Goal: Information Seeking & Learning: Learn about a topic

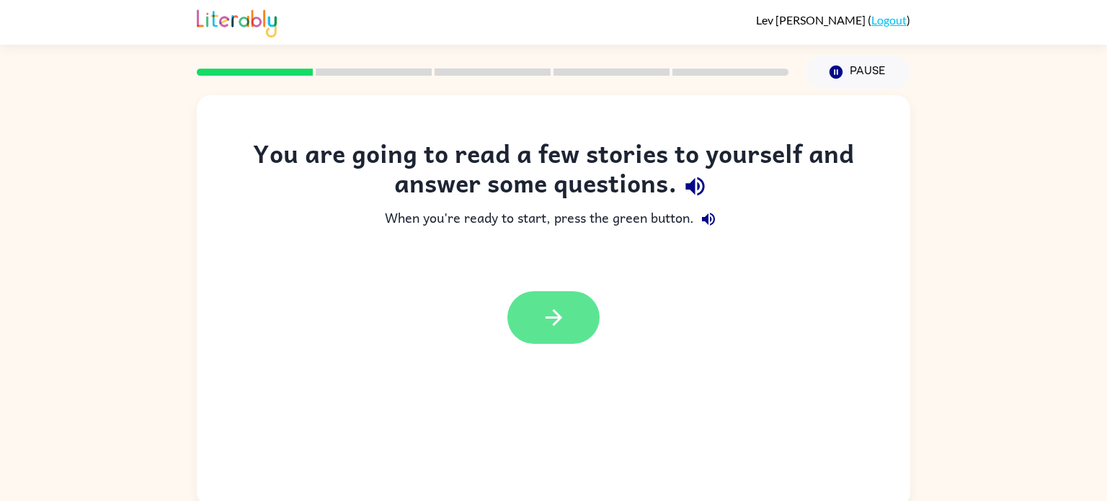
click at [569, 311] on button "button" at bounding box center [553, 317] width 92 height 53
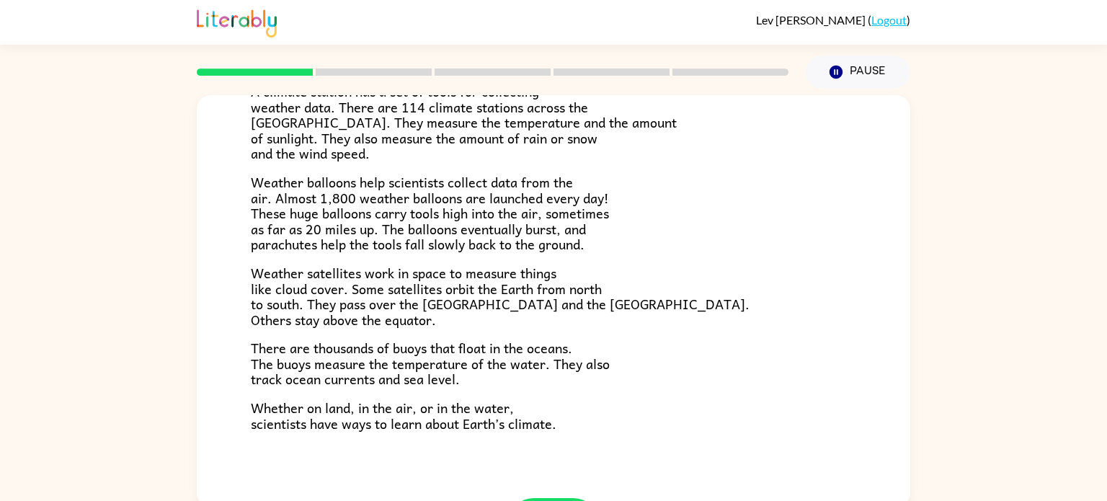
scroll to position [403, 0]
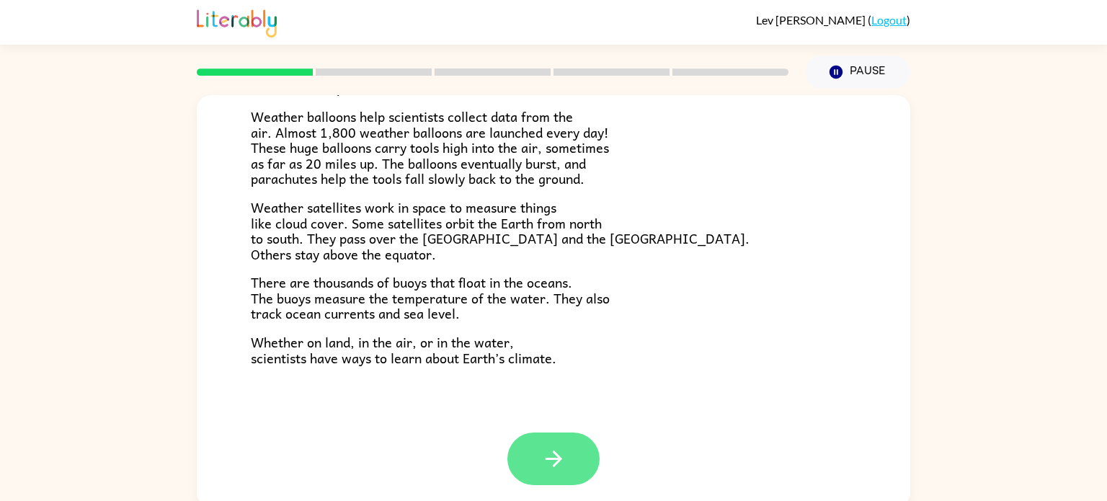
click at [569, 440] on button "button" at bounding box center [553, 459] width 92 height 53
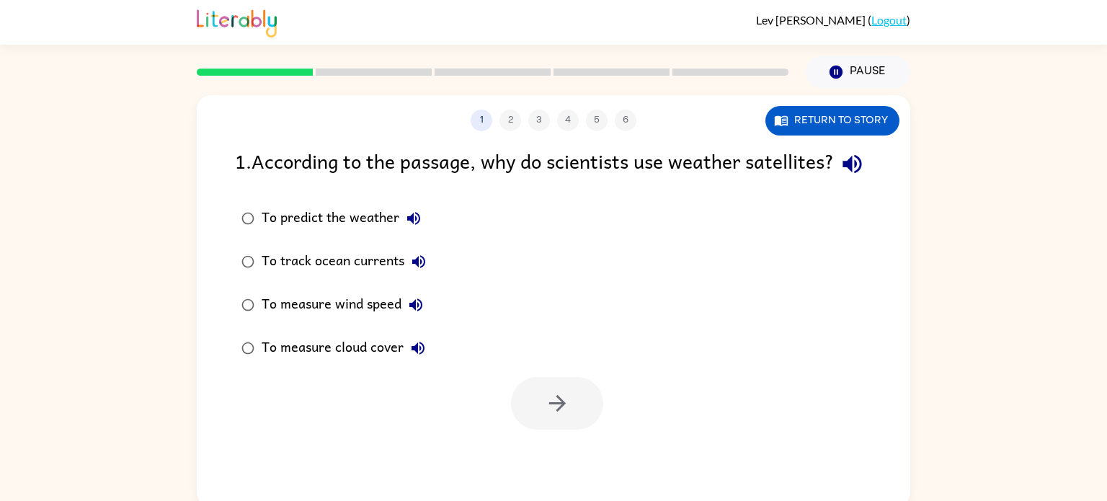
scroll to position [0, 0]
click at [824, 123] on button "Return to story" at bounding box center [833, 121] width 134 height 30
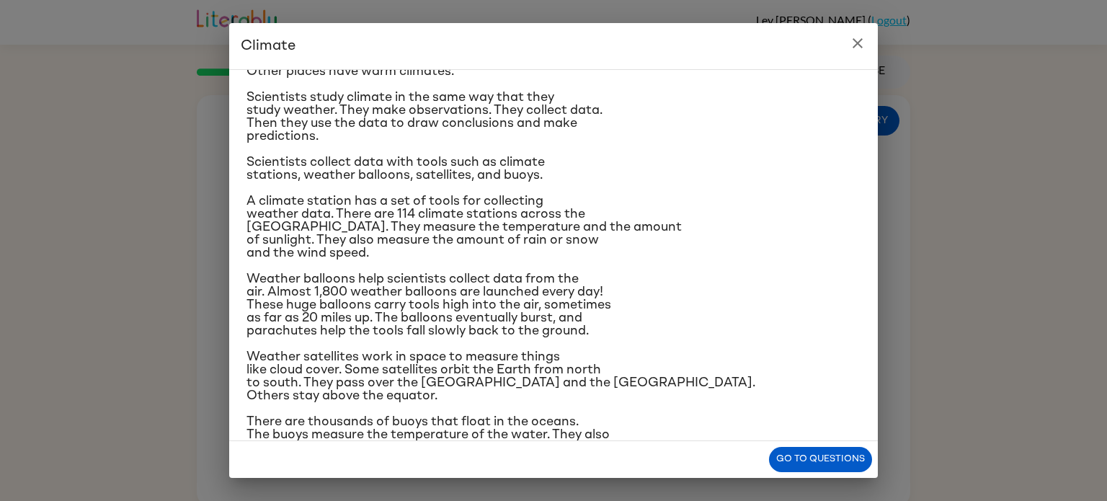
scroll to position [94, 0]
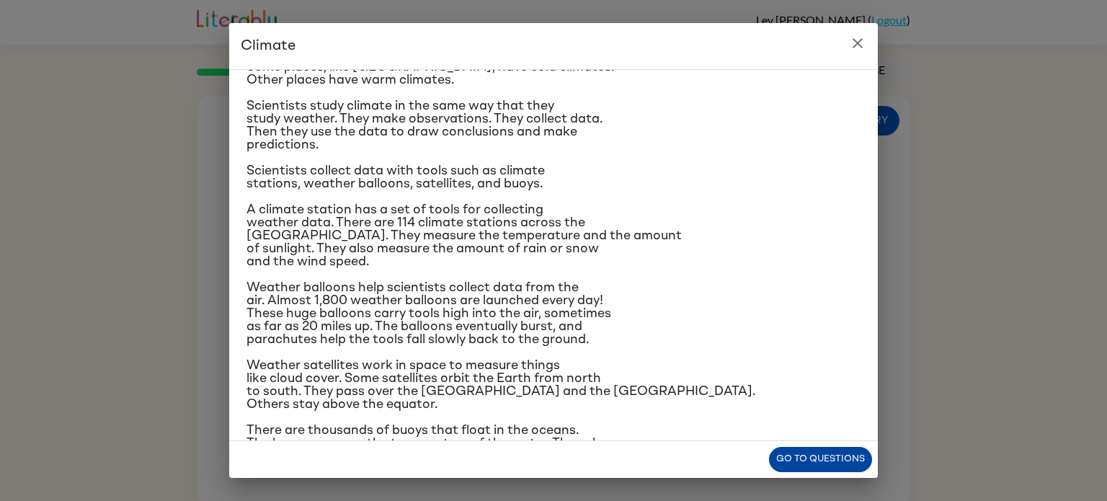
click at [790, 453] on button "Go to questions" at bounding box center [820, 459] width 103 height 25
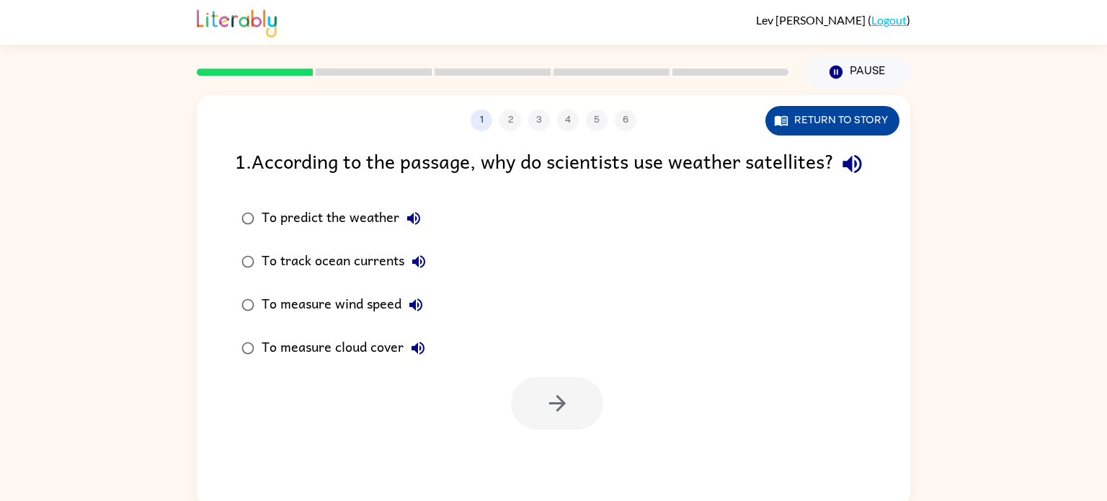
click at [858, 118] on button "Return to story" at bounding box center [833, 121] width 134 height 30
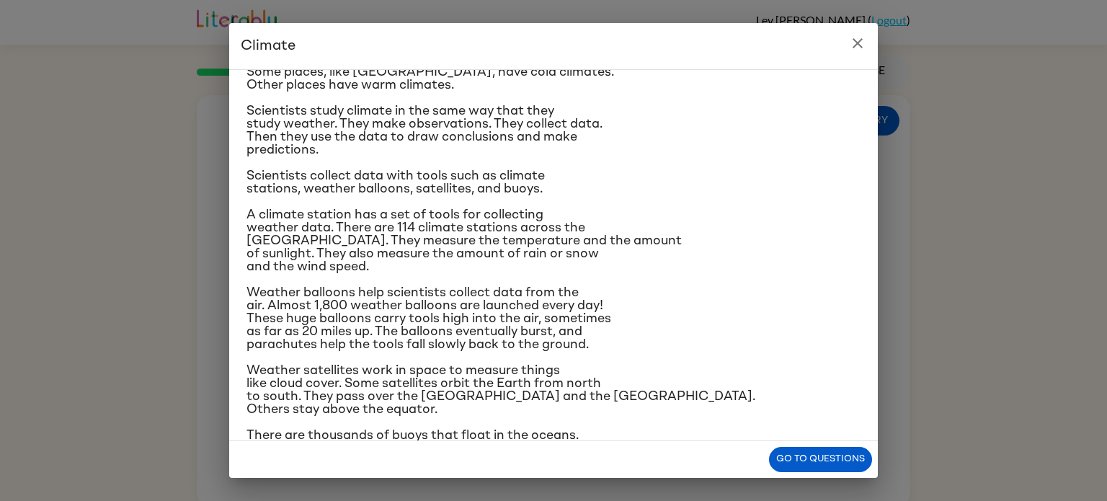
scroll to position [75, 0]
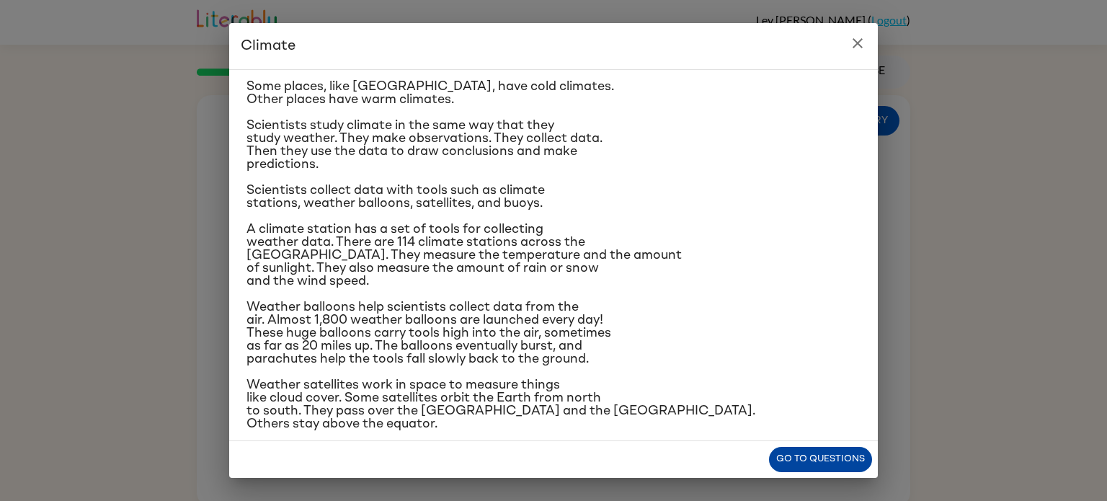
click at [815, 466] on button "Go to questions" at bounding box center [820, 459] width 103 height 25
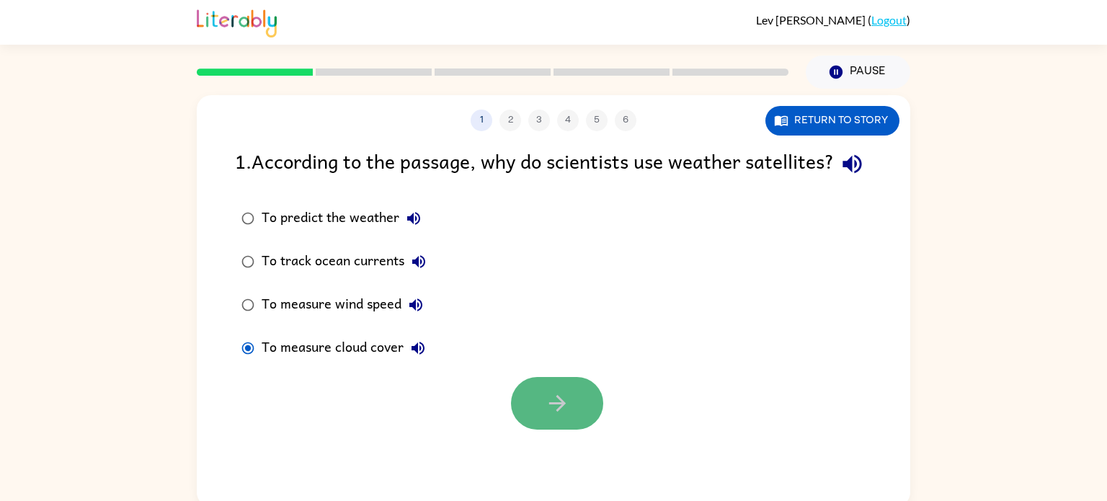
click at [565, 416] on icon "button" at bounding box center [557, 403] width 25 height 25
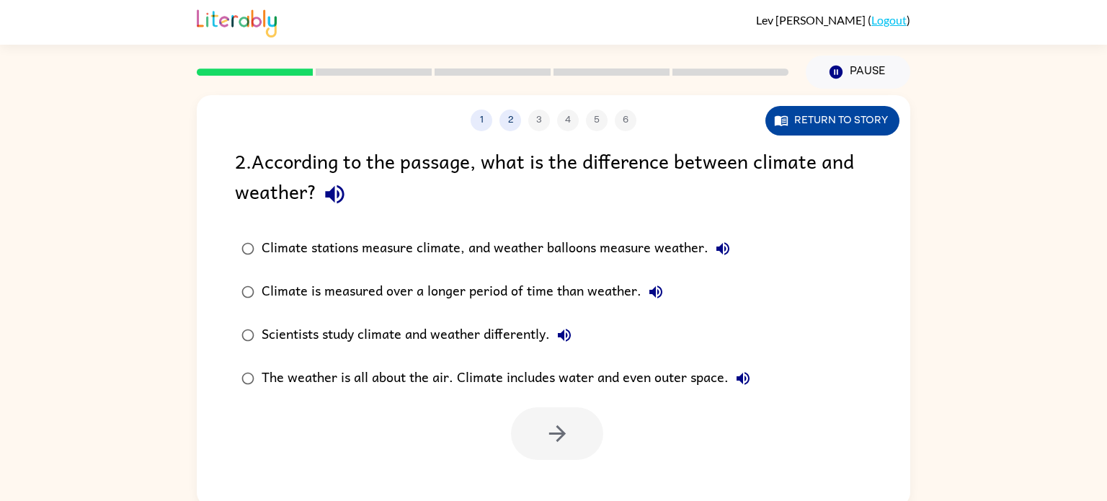
click at [774, 120] on icon "button" at bounding box center [781, 120] width 14 height 14
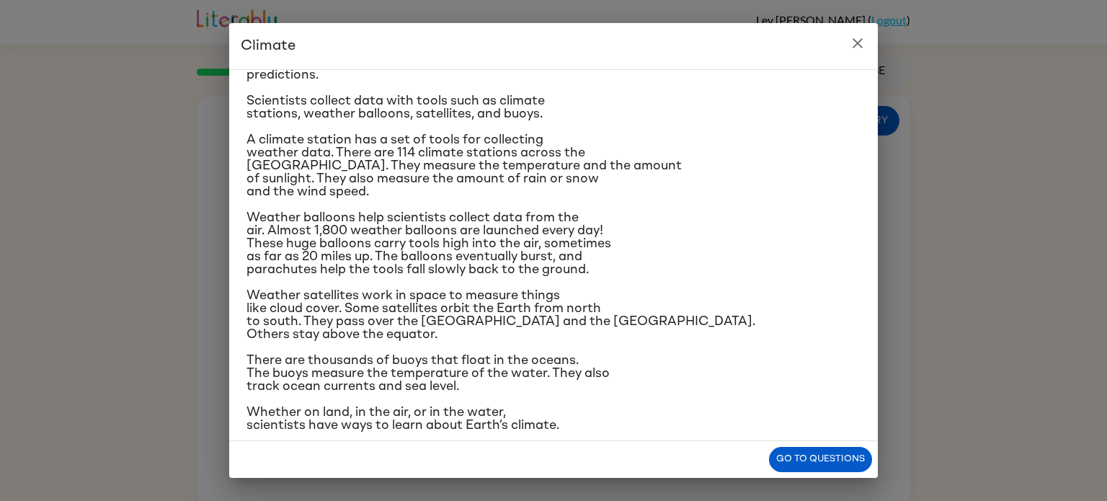
scroll to position [171, 0]
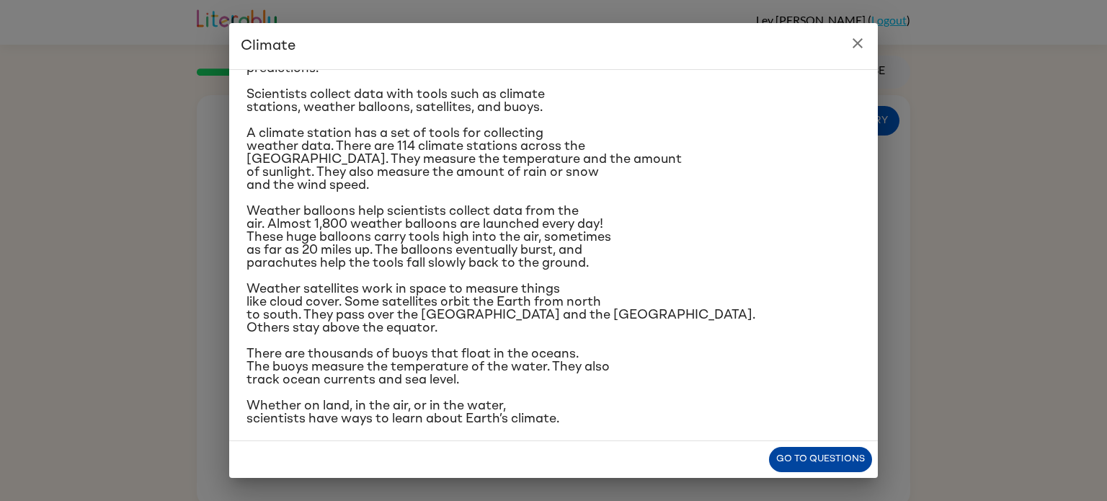
click at [830, 458] on button "Go to questions" at bounding box center [820, 459] width 103 height 25
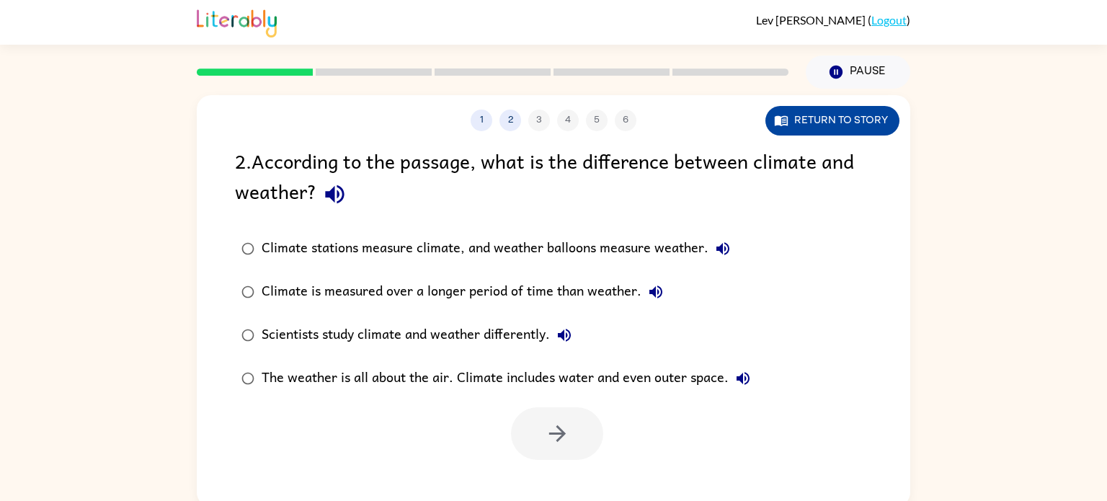
click at [821, 123] on button "Return to story" at bounding box center [833, 121] width 134 height 30
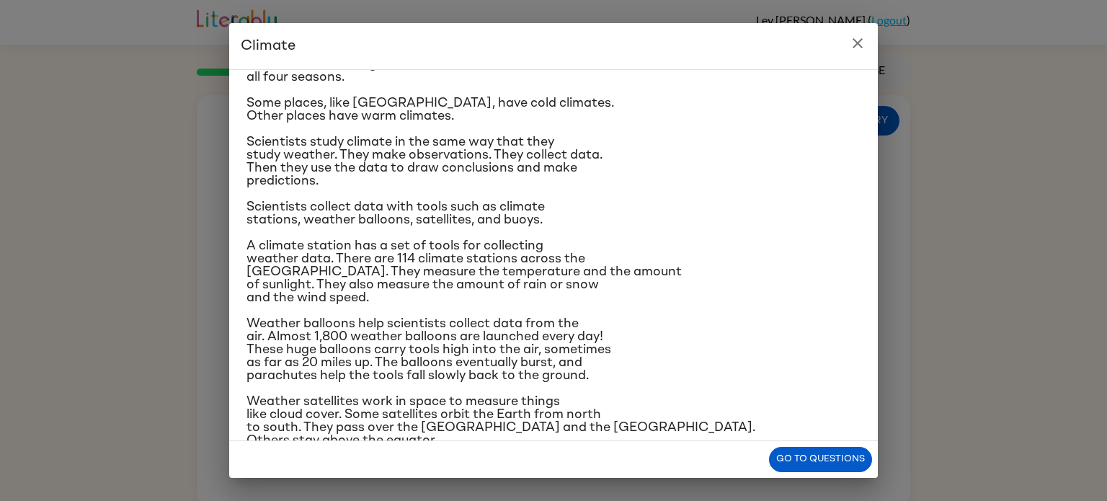
scroll to position [64, 0]
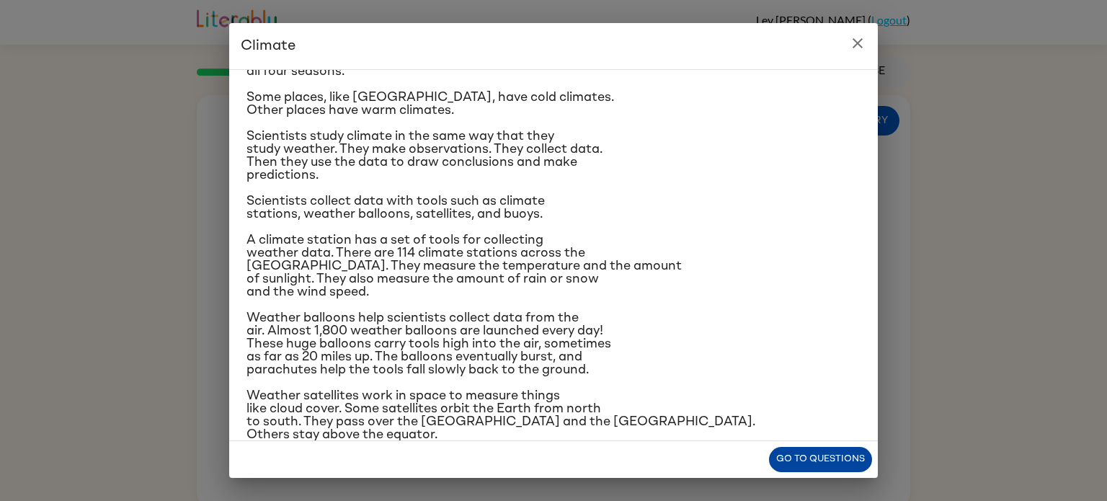
click at [841, 469] on button "Go to questions" at bounding box center [820, 459] width 103 height 25
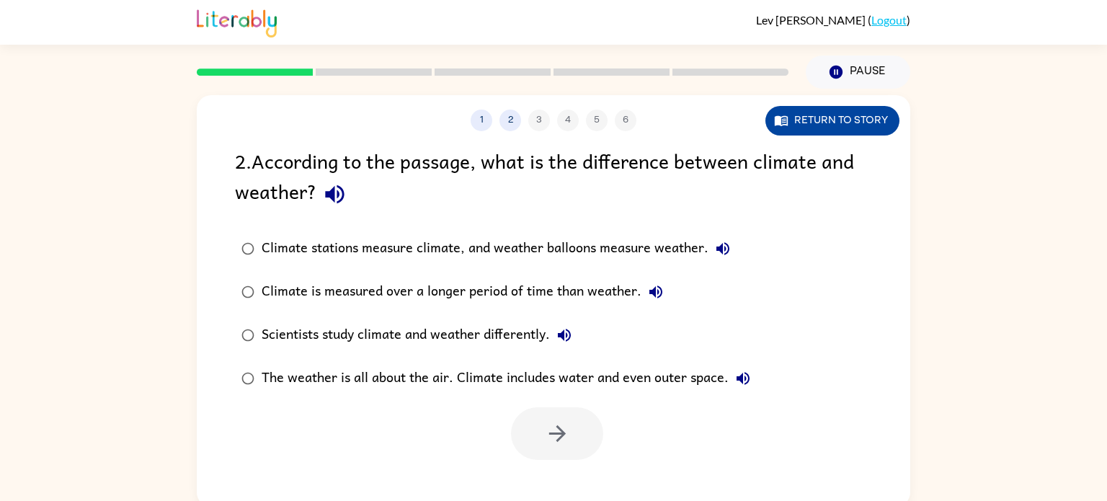
click at [784, 126] on icon "button" at bounding box center [781, 120] width 14 height 14
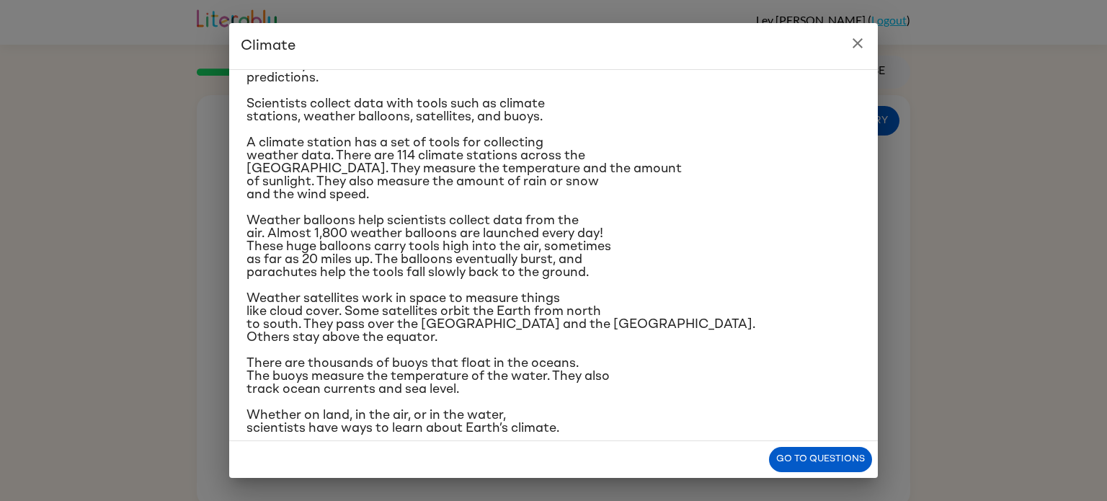
scroll to position [161, 0]
click at [804, 458] on button "Go to questions" at bounding box center [820, 459] width 103 height 25
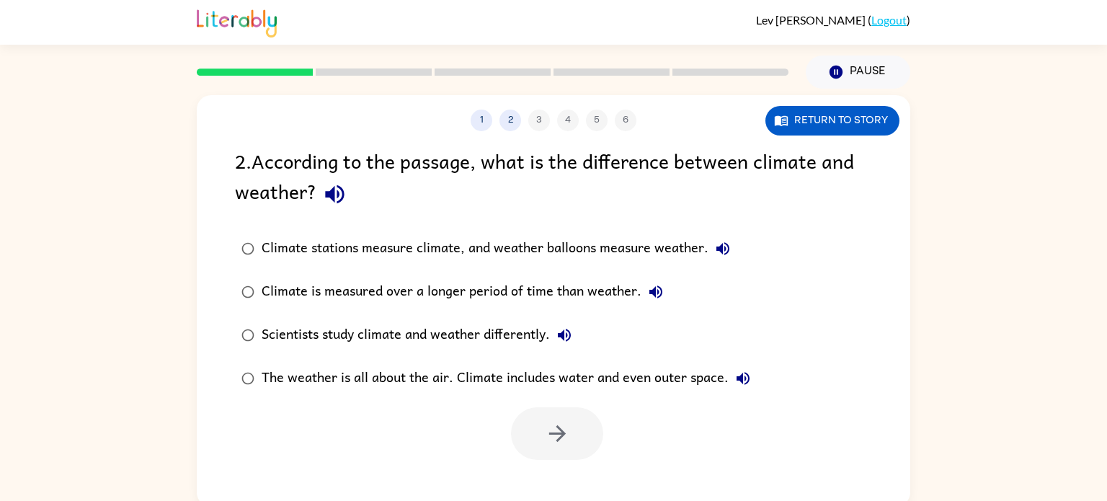
click at [541, 373] on div "The weather is all about the air. Climate includes water and even outer space." at bounding box center [510, 378] width 496 height 29
click at [536, 442] on button "button" at bounding box center [557, 433] width 92 height 53
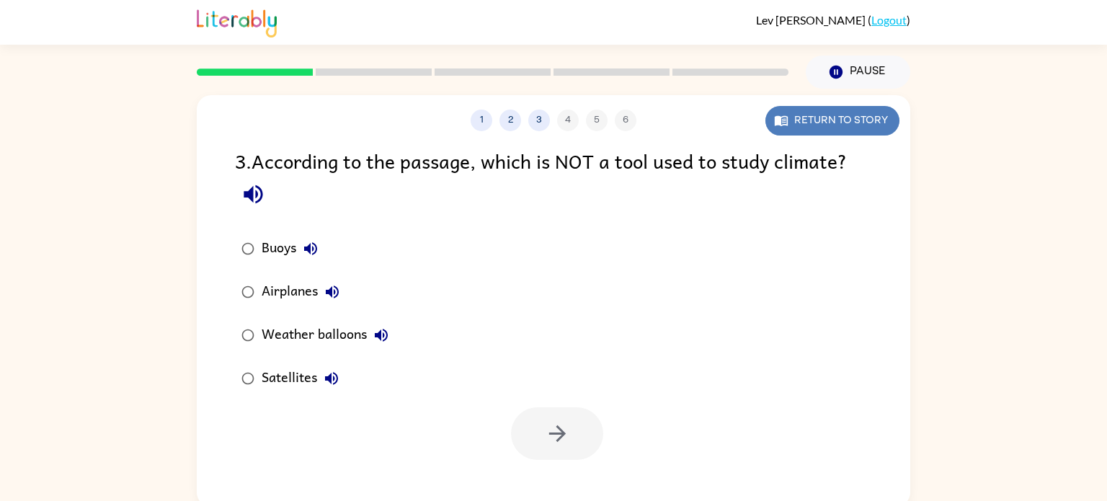
click at [877, 111] on button "Return to story" at bounding box center [833, 121] width 134 height 30
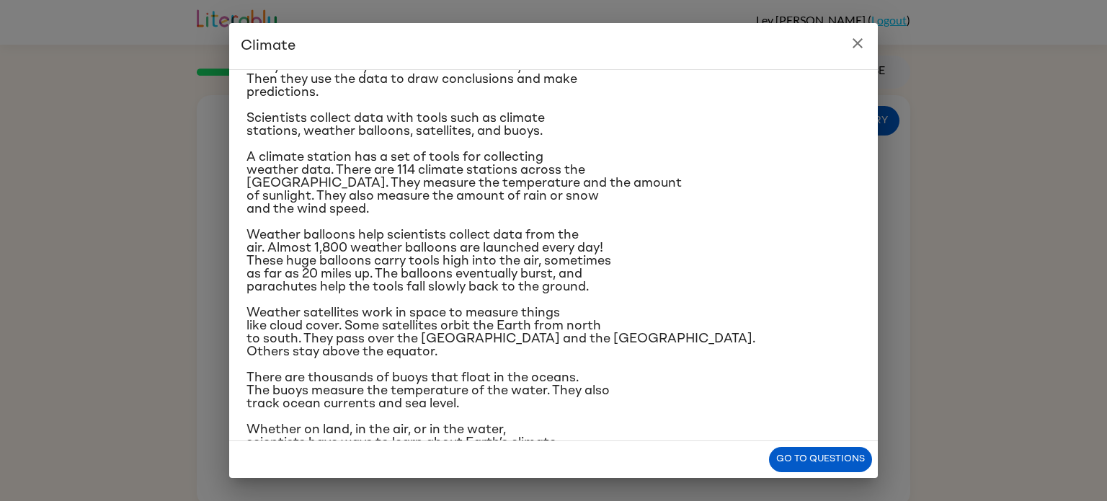
scroll to position [143, 0]
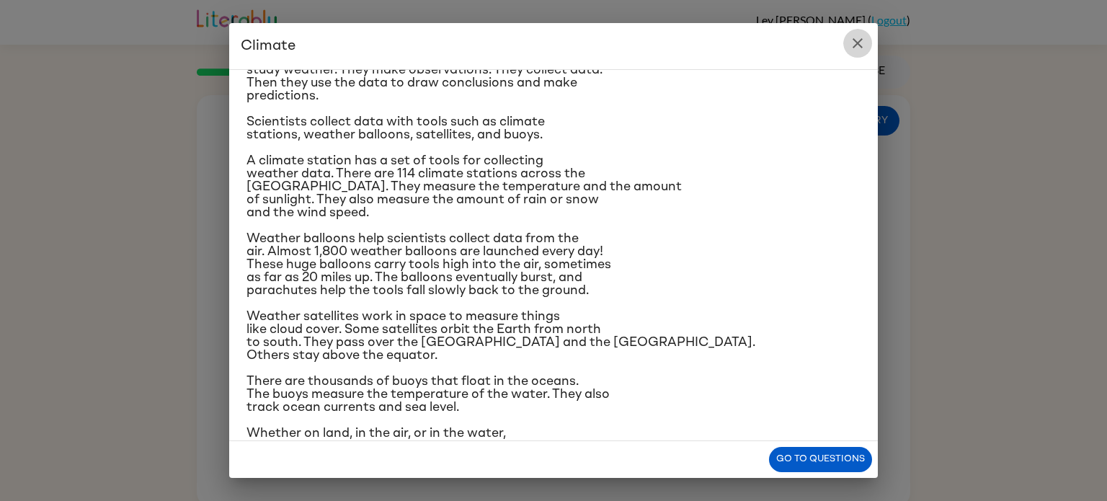
click at [847, 48] on button "close" at bounding box center [857, 43] width 29 height 29
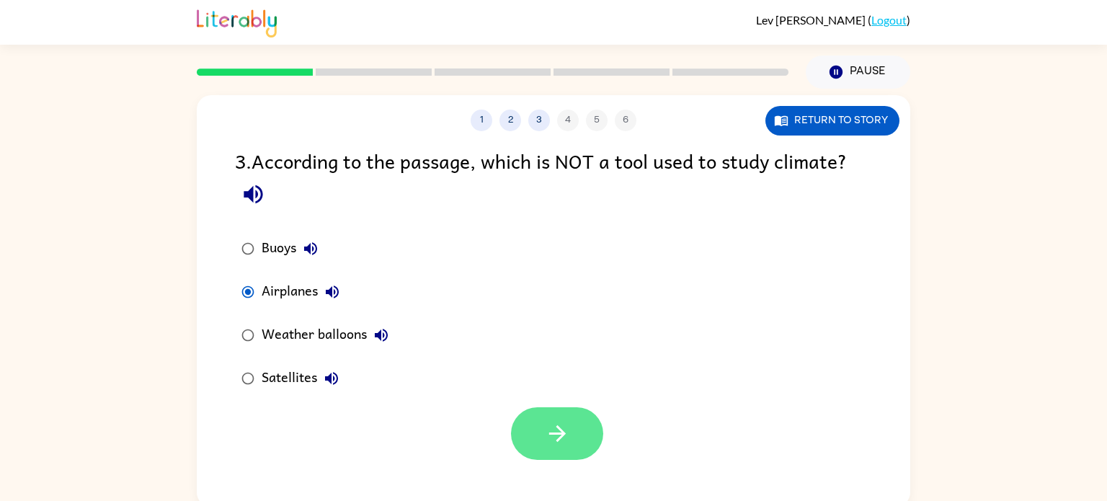
click at [567, 421] on icon "button" at bounding box center [557, 433] width 25 height 25
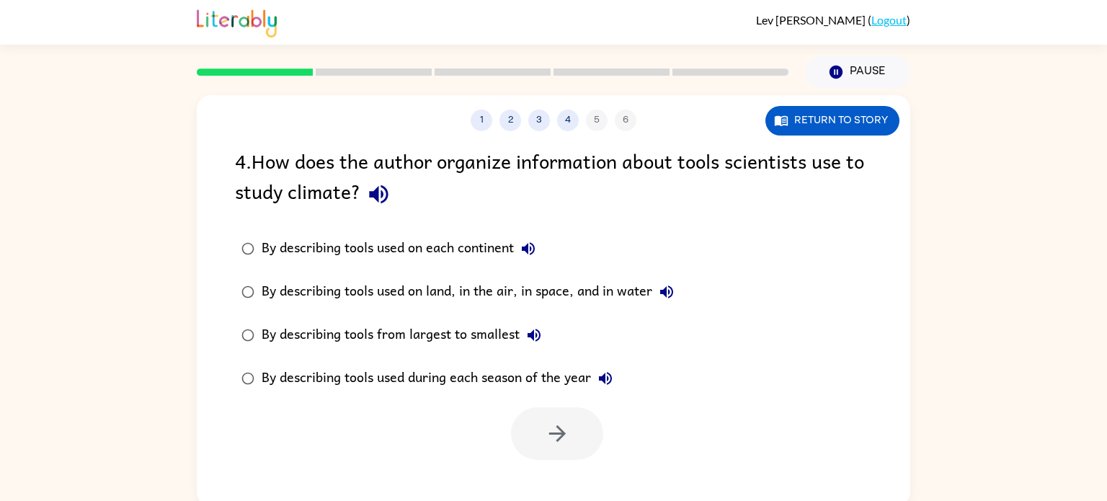
scroll to position [0, 0]
click at [349, 293] on div "By describing tools used on land, in the air, in space, and in water" at bounding box center [472, 292] width 420 height 29
click at [561, 436] on icon "button" at bounding box center [557, 433] width 17 height 17
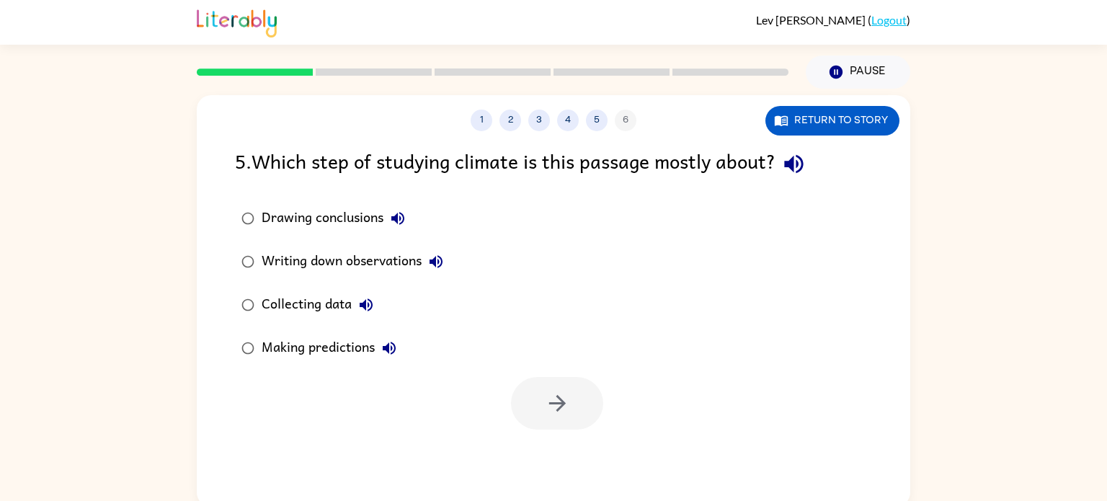
click at [303, 303] on div "Collecting data" at bounding box center [321, 305] width 119 height 29
click at [563, 391] on icon "button" at bounding box center [557, 403] width 25 height 25
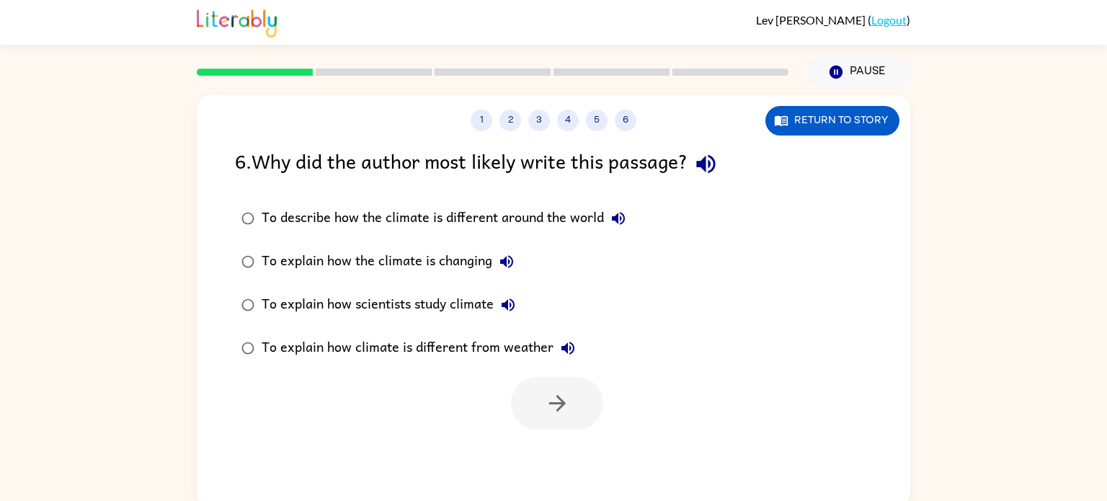
click at [291, 305] on div "To explain how scientists study climate" at bounding box center [392, 305] width 261 height 29
click at [593, 407] on button "button" at bounding box center [557, 403] width 92 height 53
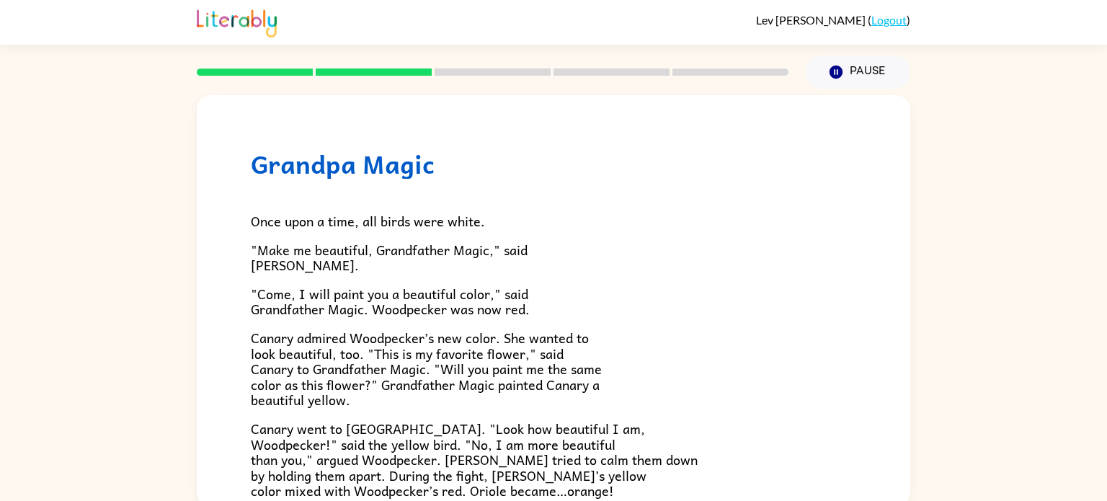
click at [321, 485] on span "Canary went to [GEOGRAPHIC_DATA]. "Look how beautiful I am, Woodpecker!" said t…" at bounding box center [474, 459] width 447 height 83
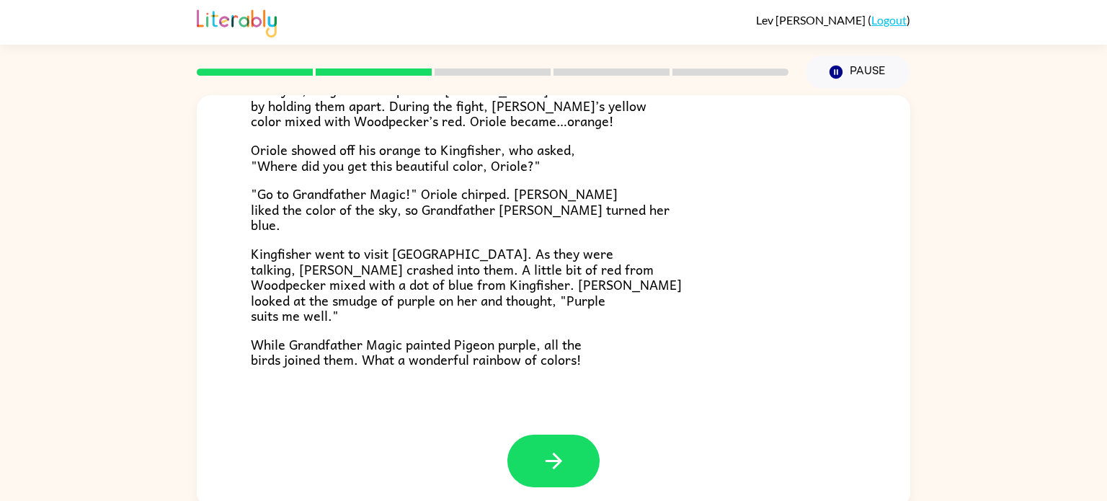
scroll to position [372, 0]
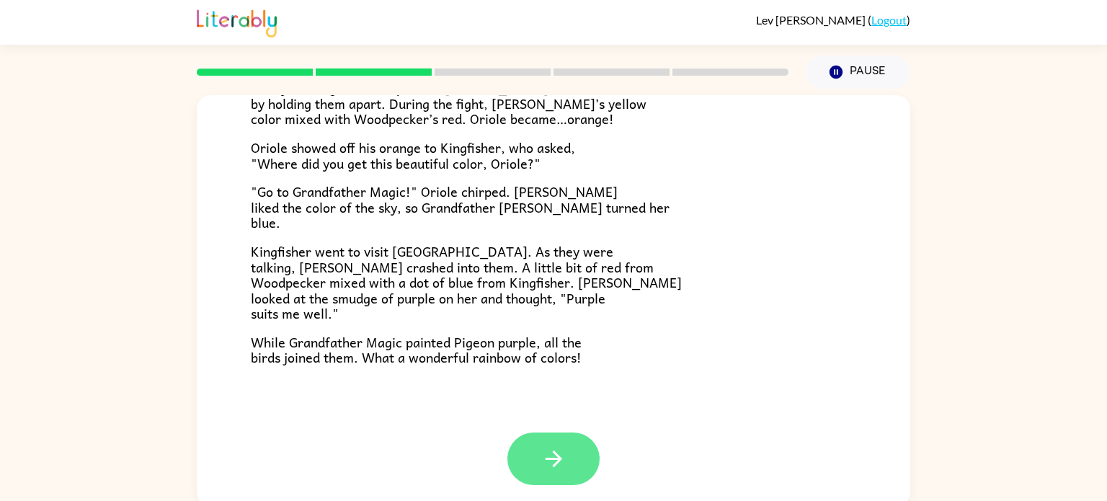
click at [541, 479] on button "button" at bounding box center [553, 459] width 92 height 53
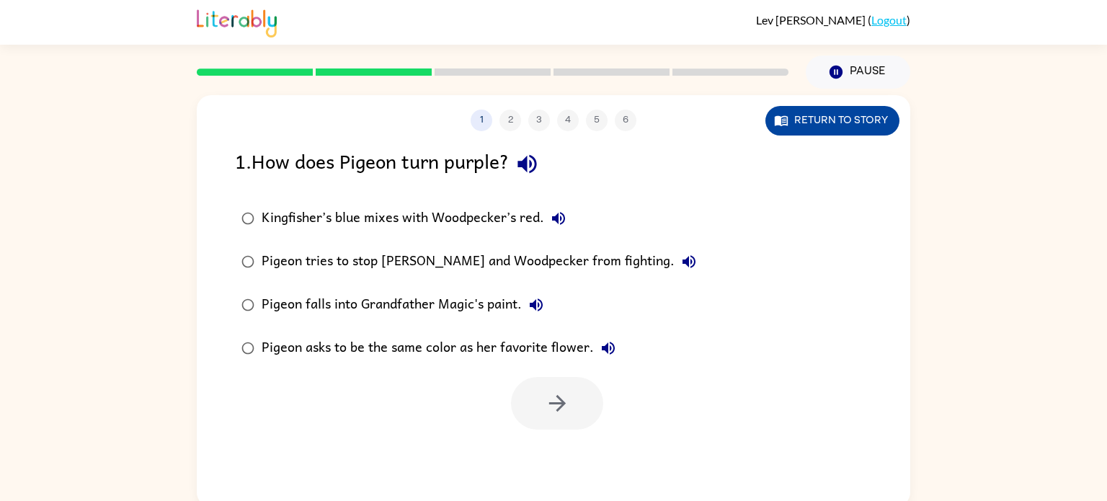
click at [845, 115] on button "Return to story" at bounding box center [833, 121] width 134 height 30
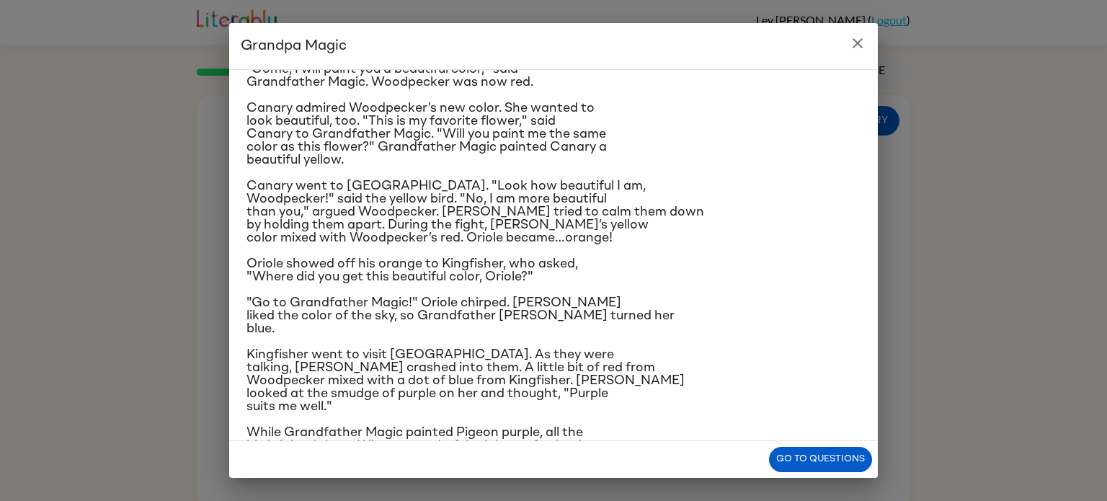
scroll to position [146, 0]
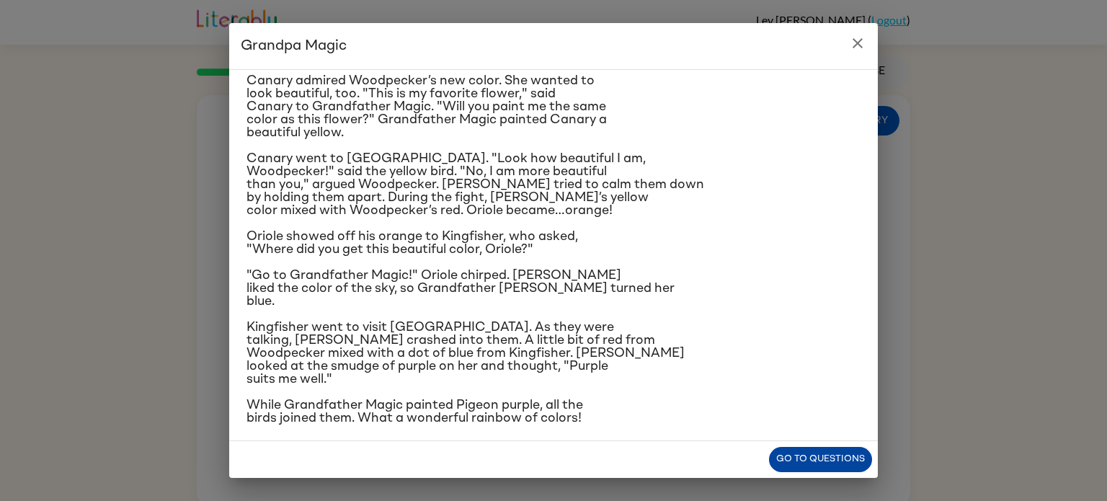
click at [779, 453] on button "Go to questions" at bounding box center [820, 459] width 103 height 25
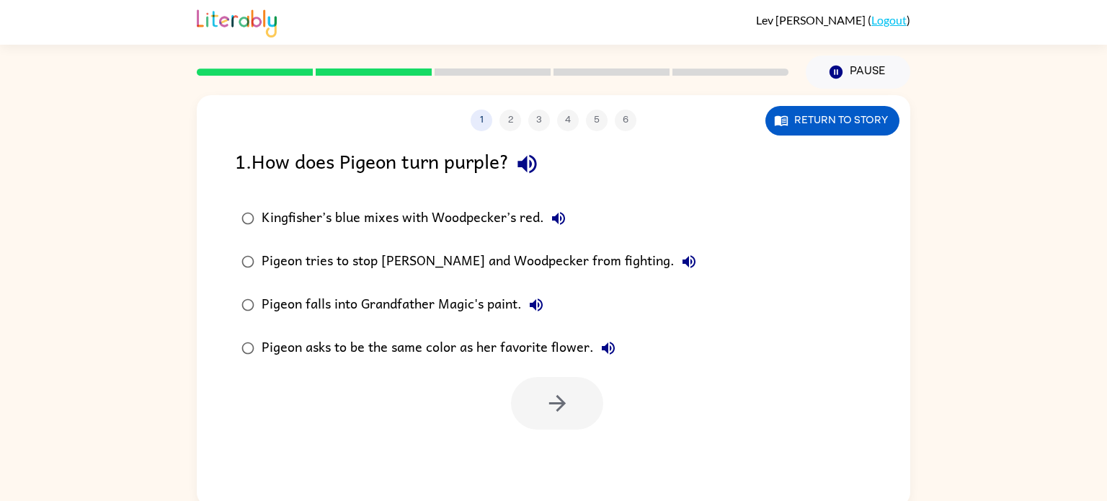
click at [365, 218] on div "Kingfisher’s blue mixes with Woodpecker’s red." at bounding box center [417, 218] width 311 height 29
click at [577, 400] on button "button" at bounding box center [557, 403] width 92 height 53
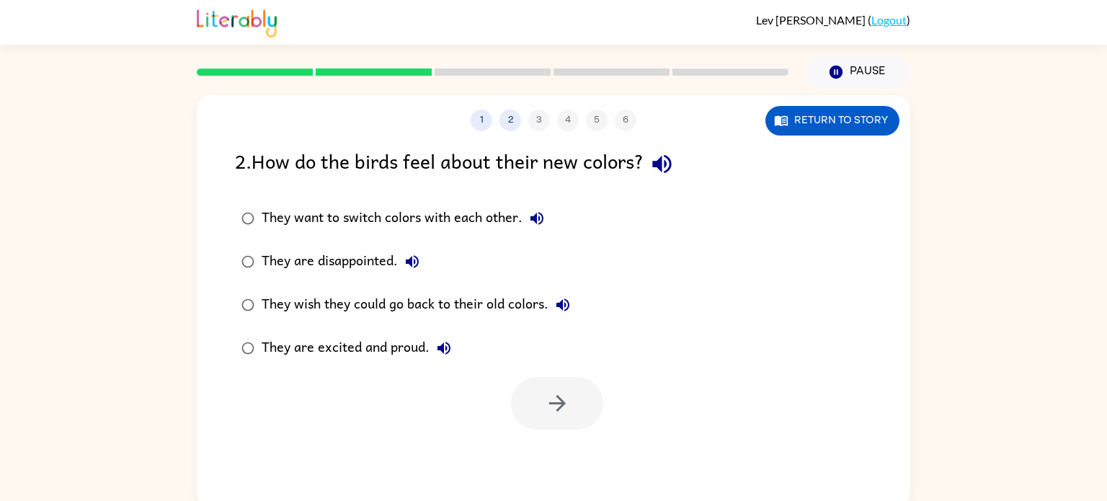
click at [274, 354] on div "They are excited and proud." at bounding box center [360, 348] width 197 height 29
click at [567, 386] on button "button" at bounding box center [557, 403] width 92 height 53
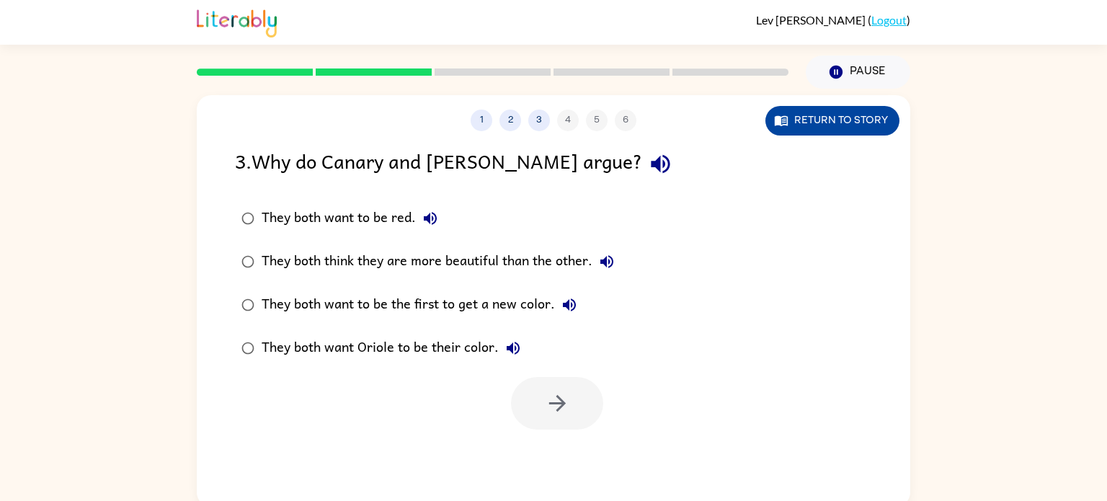
click at [840, 123] on button "Return to story" at bounding box center [833, 121] width 134 height 30
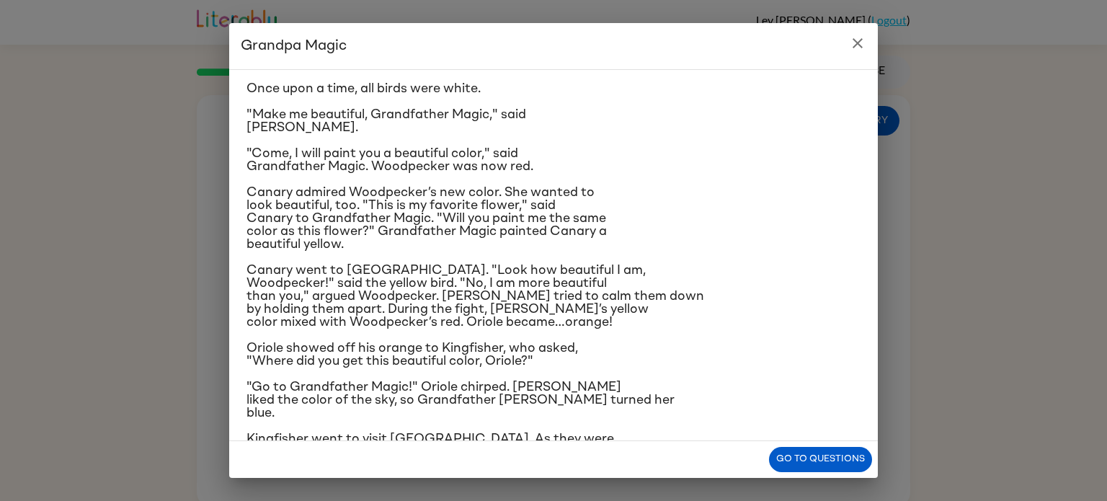
scroll to position [38, 0]
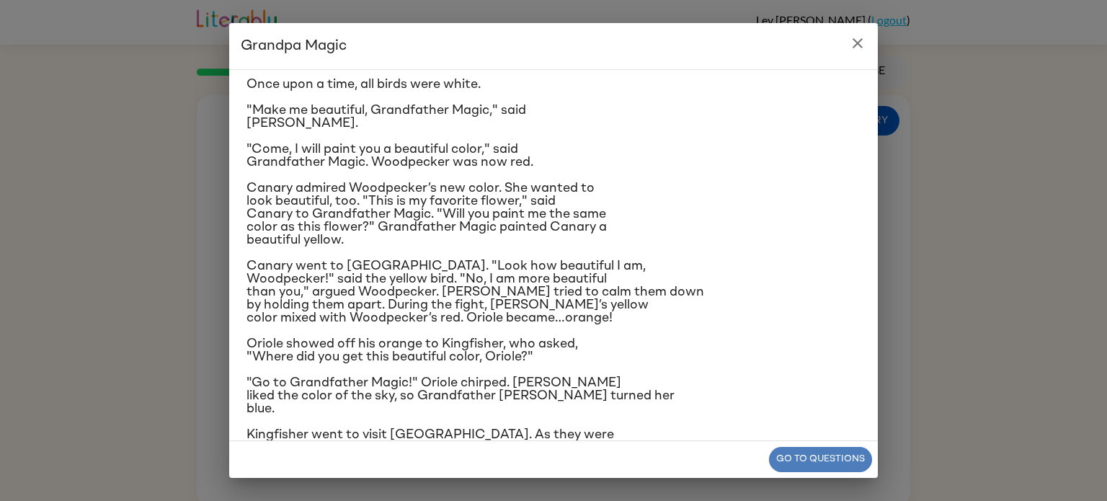
click at [809, 449] on button "Go to questions" at bounding box center [820, 459] width 103 height 25
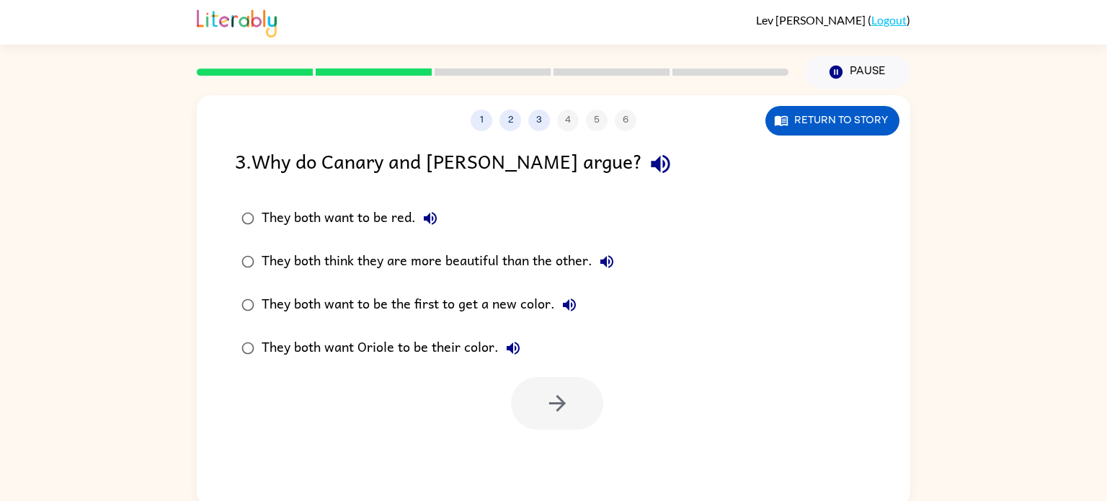
click at [324, 264] on div "They both think they are more beautiful than the other." at bounding box center [442, 261] width 360 height 29
click at [561, 391] on icon "button" at bounding box center [557, 403] width 25 height 25
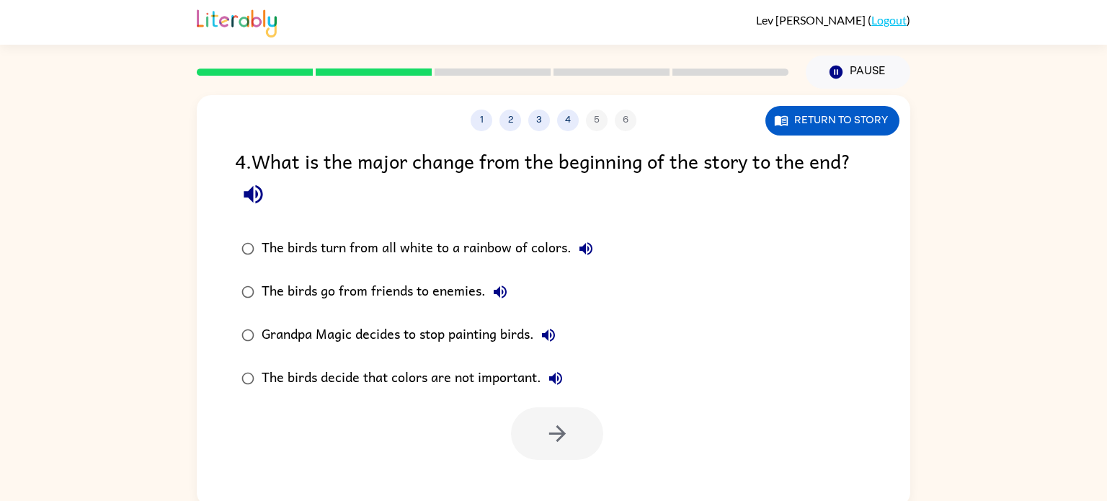
click at [453, 249] on div "The birds turn from all white to a rainbow of colors." at bounding box center [431, 248] width 339 height 29
click at [550, 444] on icon "button" at bounding box center [557, 433] width 25 height 25
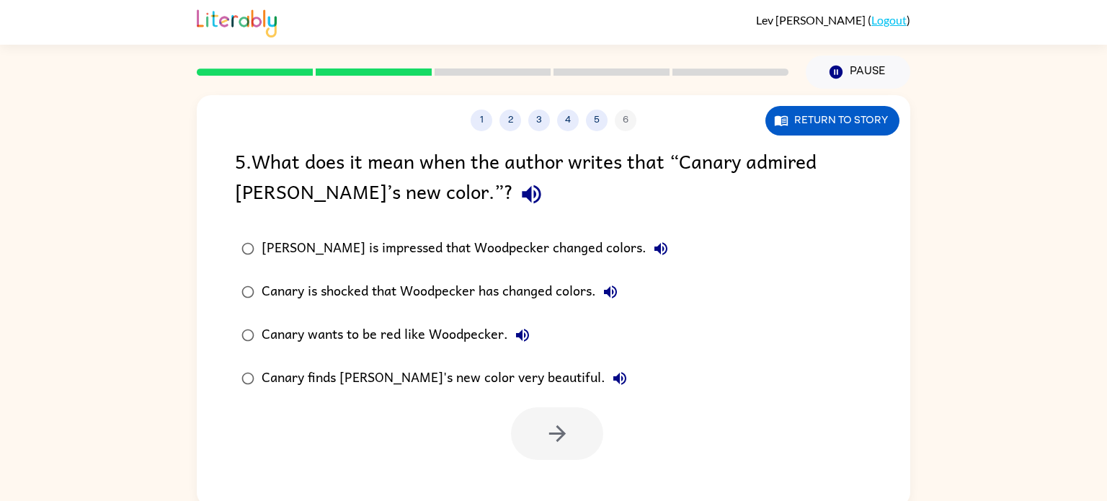
click at [521, 257] on div "[PERSON_NAME] is impressed that Woodpecker changed colors." at bounding box center [469, 248] width 414 height 29
click at [551, 426] on icon "button" at bounding box center [557, 433] width 25 height 25
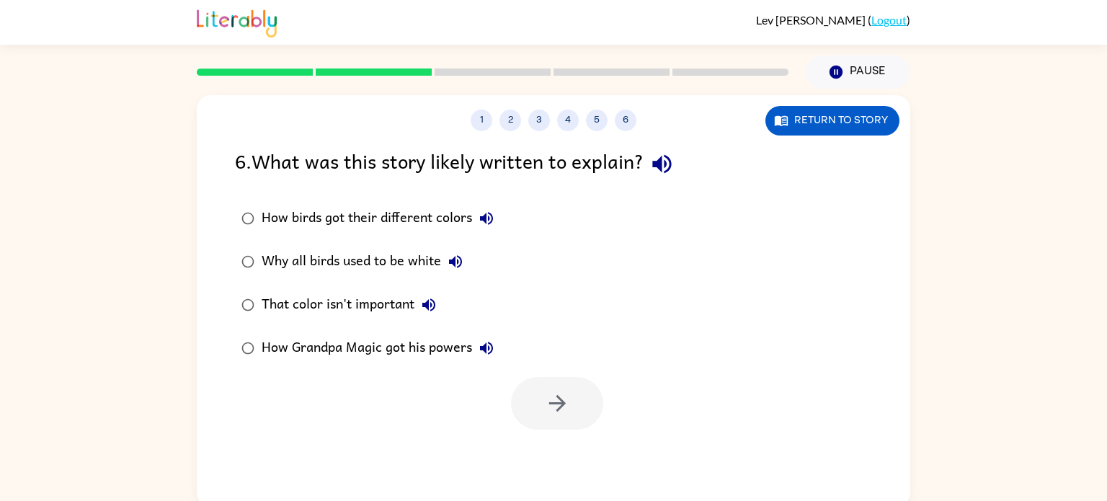
click at [448, 221] on div "How birds got their different colors" at bounding box center [381, 218] width 239 height 29
click at [542, 410] on button "button" at bounding box center [557, 403] width 92 height 53
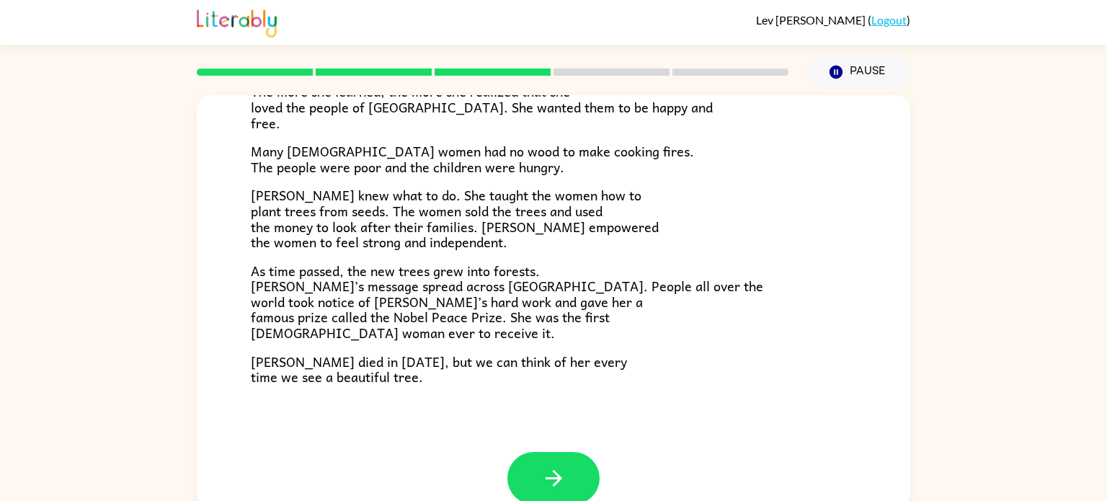
scroll to position [405, 0]
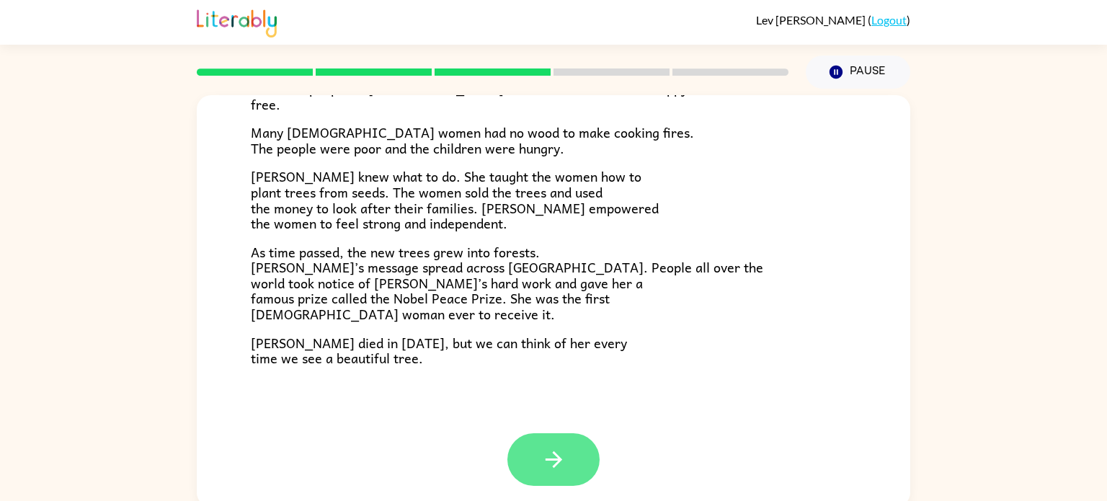
click at [549, 467] on icon "button" at bounding box center [553, 459] width 25 height 25
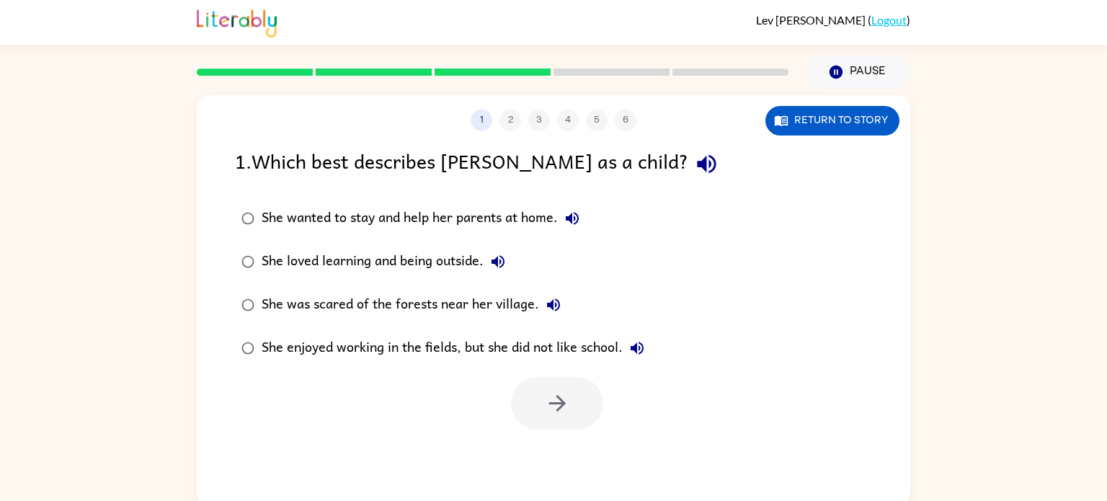
scroll to position [0, 0]
click at [443, 263] on div "She loved learning and being outside." at bounding box center [387, 261] width 251 height 29
click at [559, 398] on icon "button" at bounding box center [557, 403] width 17 height 17
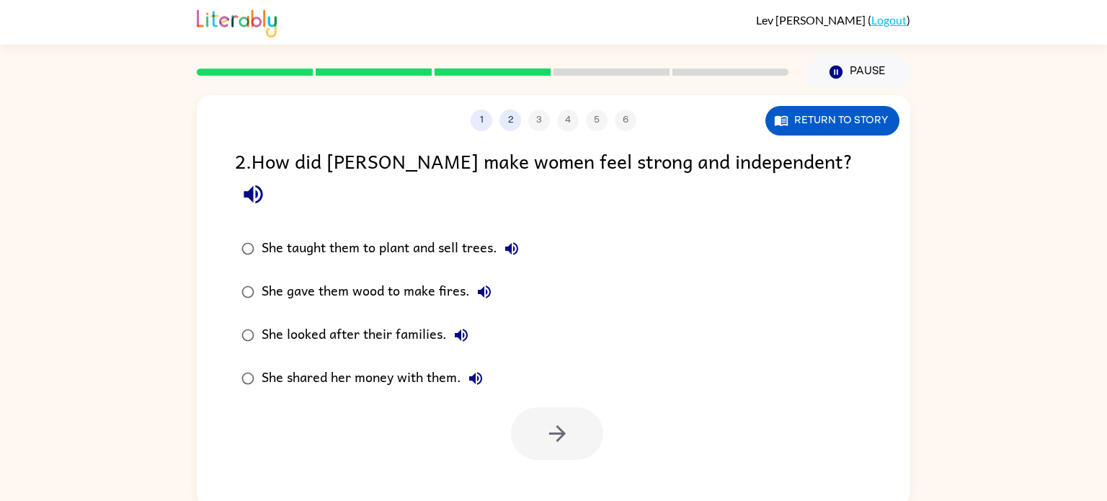
click at [430, 234] on div "She taught them to plant and sell trees." at bounding box center [394, 248] width 265 height 29
click at [517, 407] on button "button" at bounding box center [557, 433] width 92 height 53
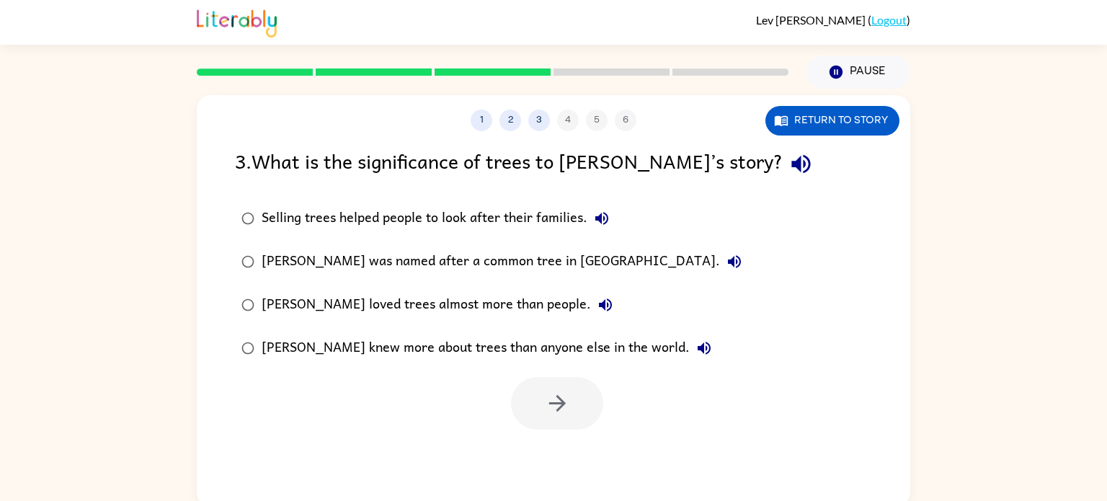
scroll to position [3, 0]
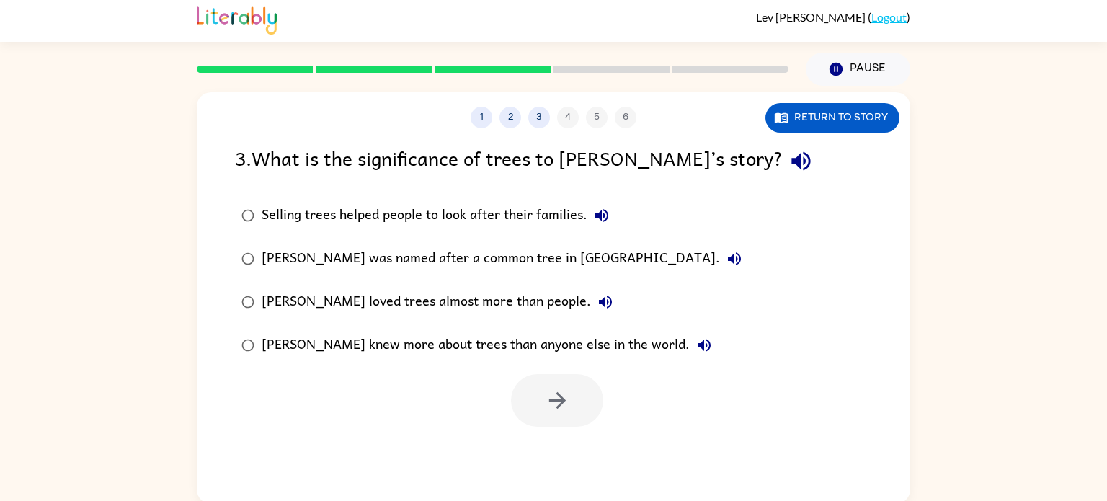
click at [459, 218] on div "Selling trees helped people to look after their families." at bounding box center [439, 215] width 355 height 29
click at [559, 393] on icon "button" at bounding box center [557, 400] width 25 height 25
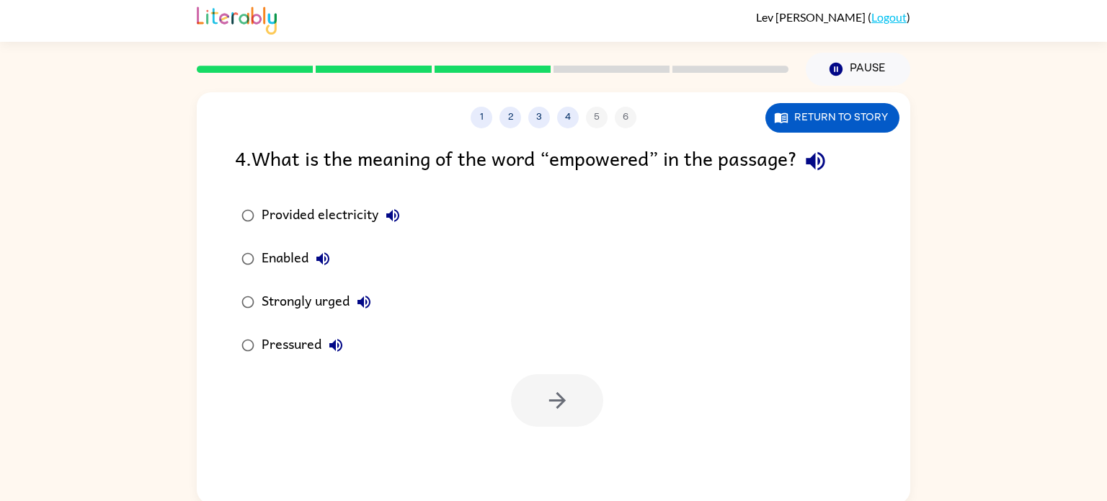
click at [304, 250] on div "Enabled" at bounding box center [300, 258] width 76 height 29
click at [539, 398] on button "button" at bounding box center [557, 400] width 92 height 53
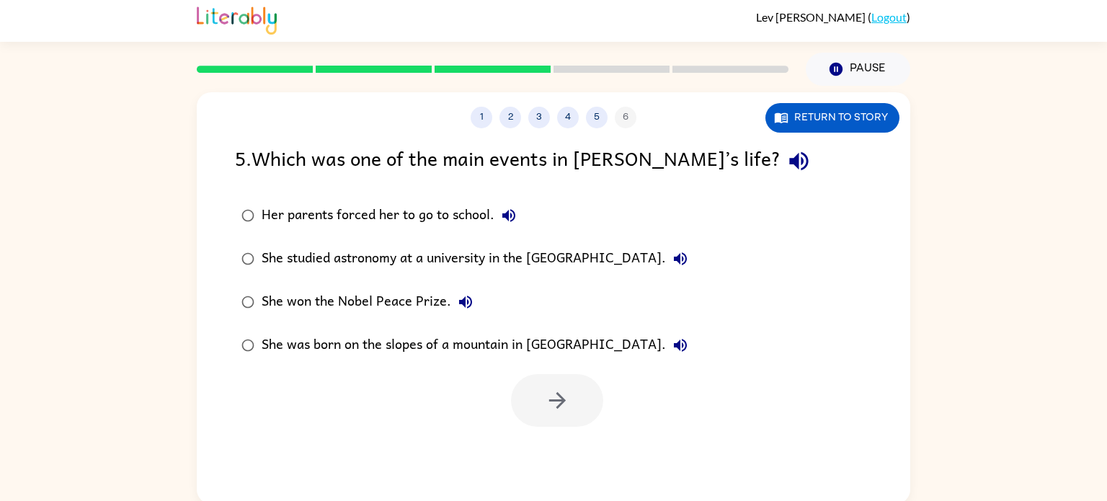
click at [507, 240] on label "She studied astronomy at a university in the [GEOGRAPHIC_DATA]." at bounding box center [464, 258] width 475 height 43
click at [580, 398] on button "button" at bounding box center [557, 400] width 92 height 53
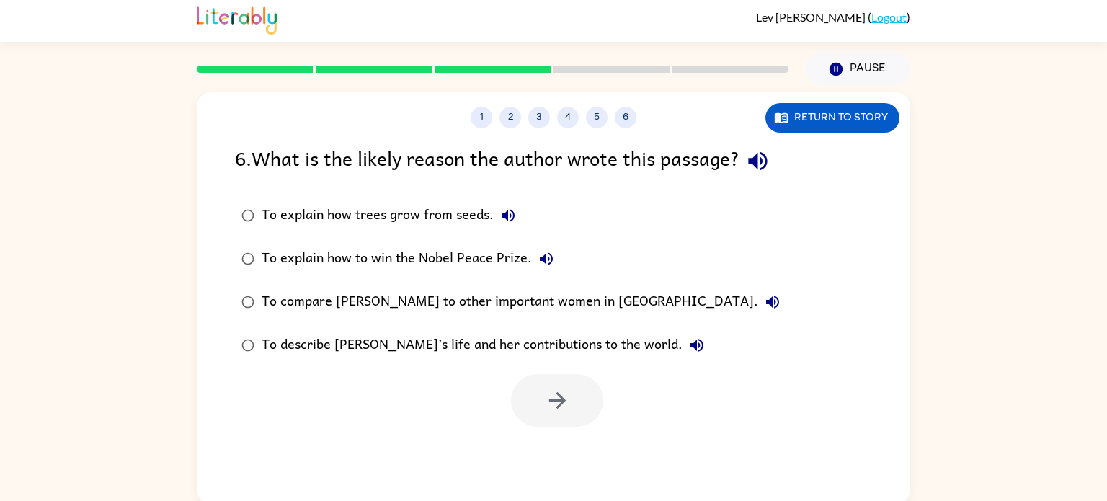
click at [465, 345] on div "To describe [PERSON_NAME]’s life and her contributions to the world." at bounding box center [487, 345] width 450 height 29
click at [562, 386] on button "button" at bounding box center [557, 400] width 92 height 53
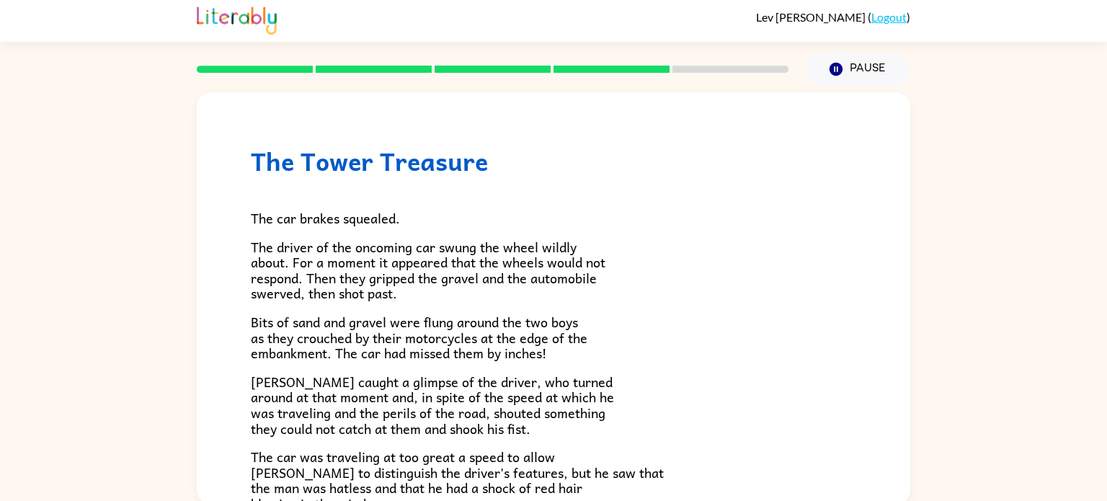
click at [433, 93] on div "The Tower Treasure The car brakes squealed. The driver of the oncoming car swun…" at bounding box center [554, 460] width 714 height 737
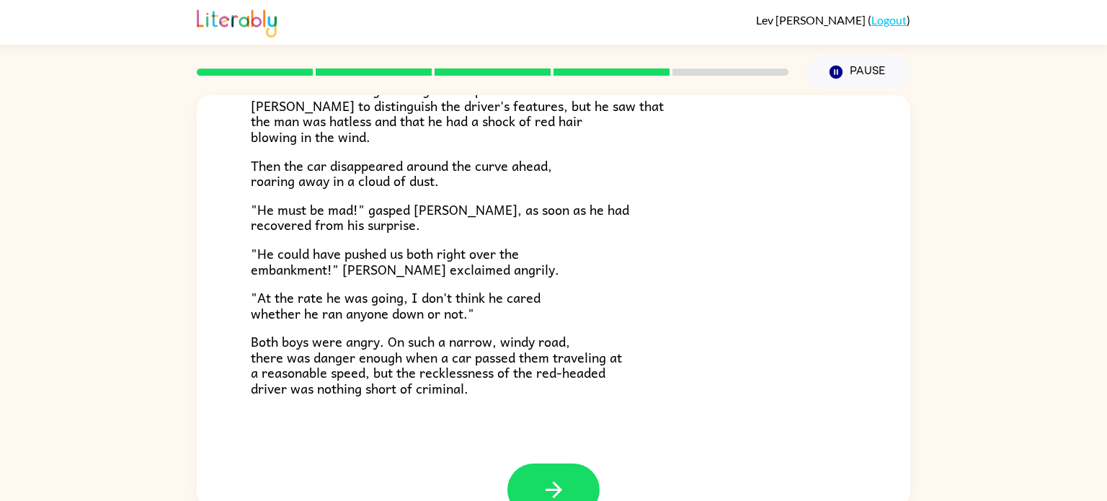
scroll to position [371, 0]
click at [556, 477] on icon "button" at bounding box center [553, 488] width 25 height 25
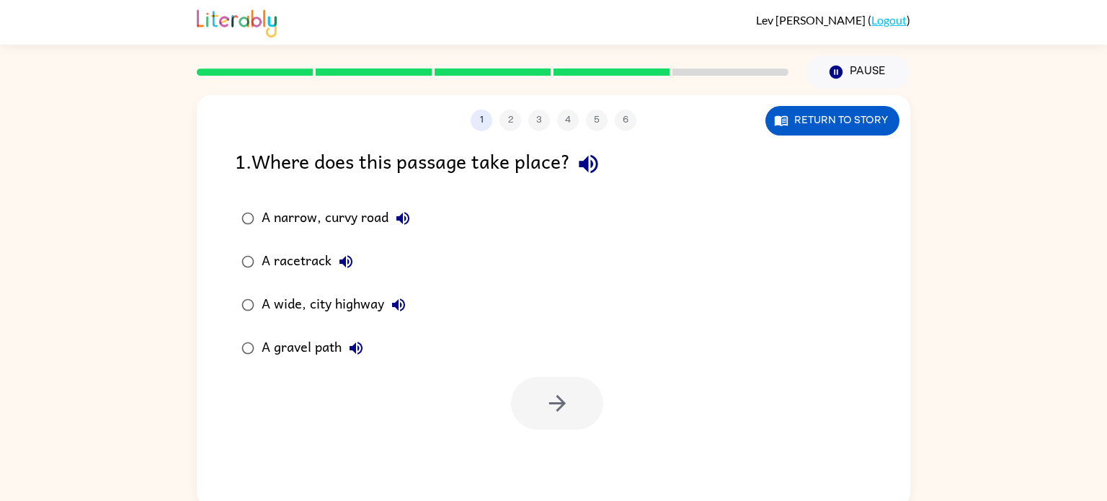
click at [271, 307] on div "A wide, city highway" at bounding box center [337, 305] width 151 height 29
click at [540, 400] on button "button" at bounding box center [557, 403] width 92 height 53
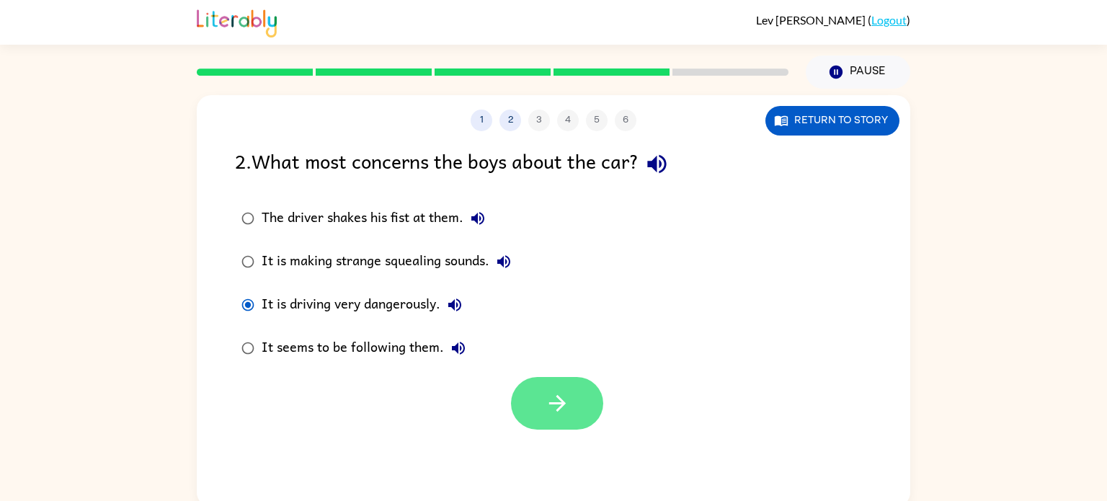
click at [562, 396] on icon "button" at bounding box center [557, 403] width 25 height 25
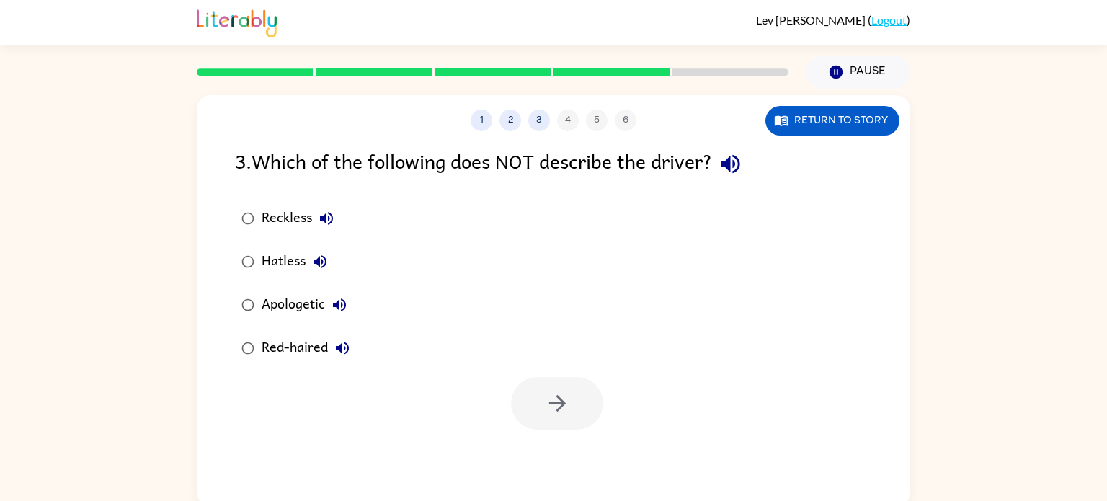
click at [299, 305] on div "Apologetic" at bounding box center [308, 305] width 92 height 29
click at [542, 413] on button "button" at bounding box center [557, 403] width 92 height 53
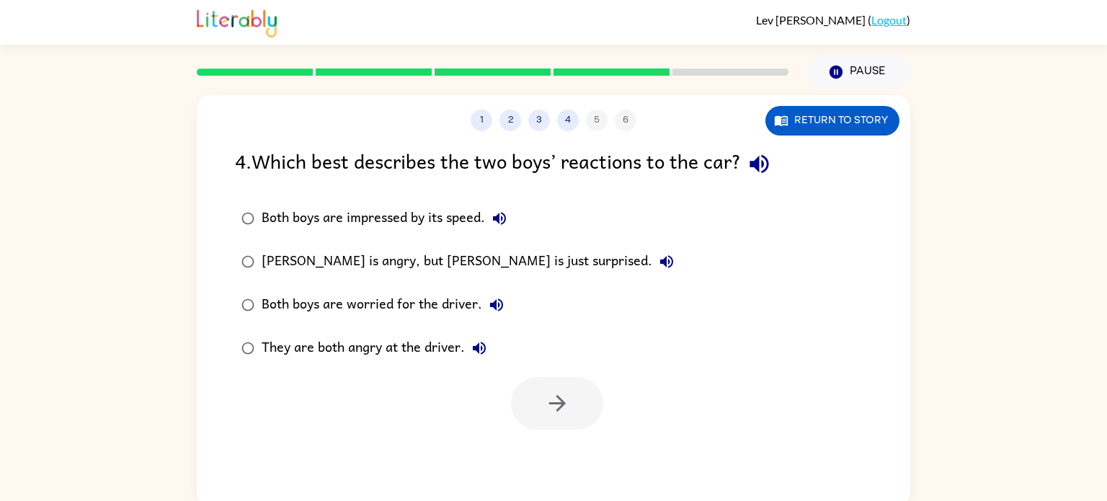
click at [286, 344] on div "They are both angry at the driver." at bounding box center [378, 348] width 232 height 29
click at [538, 422] on button "button" at bounding box center [557, 403] width 92 height 53
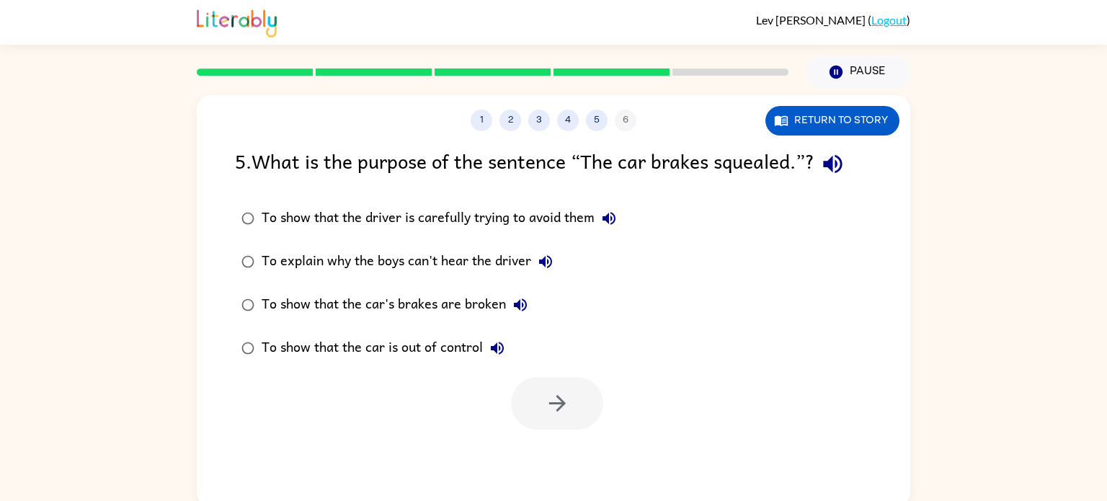
click at [449, 310] on div "To show that the car's brakes are broken" at bounding box center [398, 305] width 273 height 29
click at [540, 396] on button "button" at bounding box center [557, 403] width 92 height 53
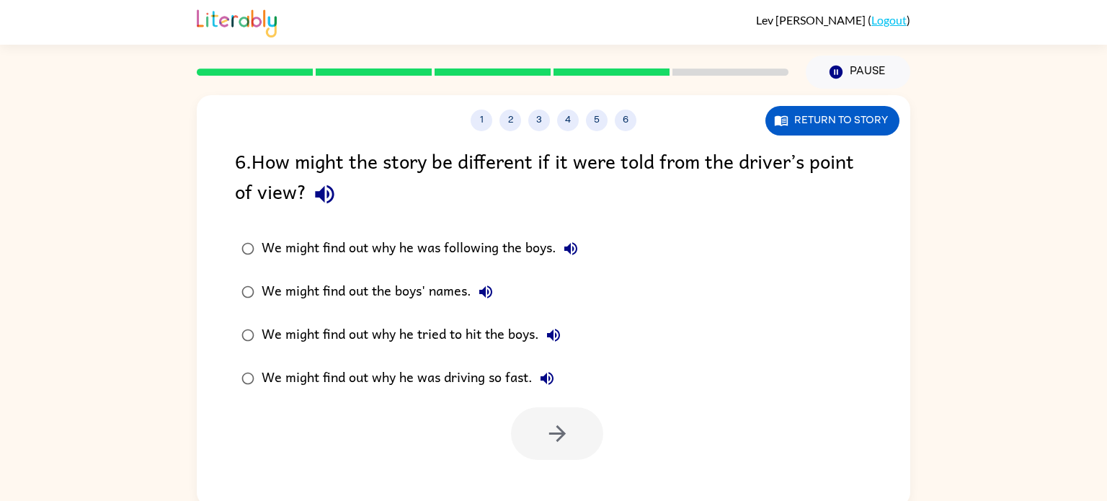
click at [401, 338] on div "We might find out why he tried to hit the boys." at bounding box center [415, 335] width 306 height 29
click at [574, 451] on button "button" at bounding box center [557, 433] width 92 height 53
